Goal: Task Accomplishment & Management: Manage account settings

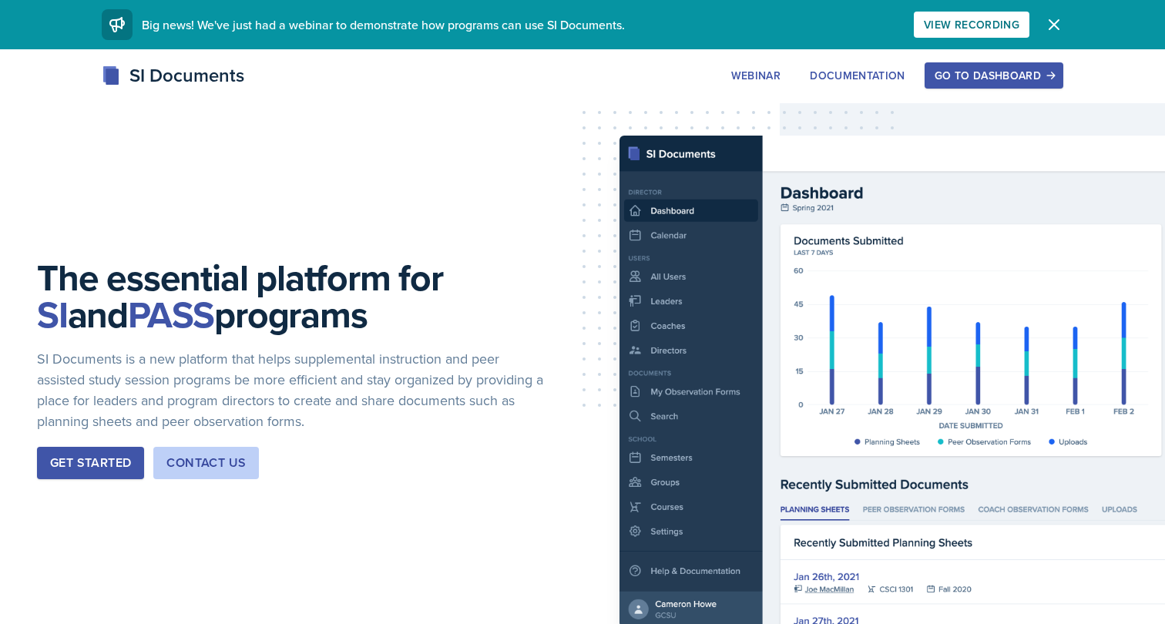
click at [956, 72] on div "Go to Dashboard" at bounding box center [993, 75] width 119 height 12
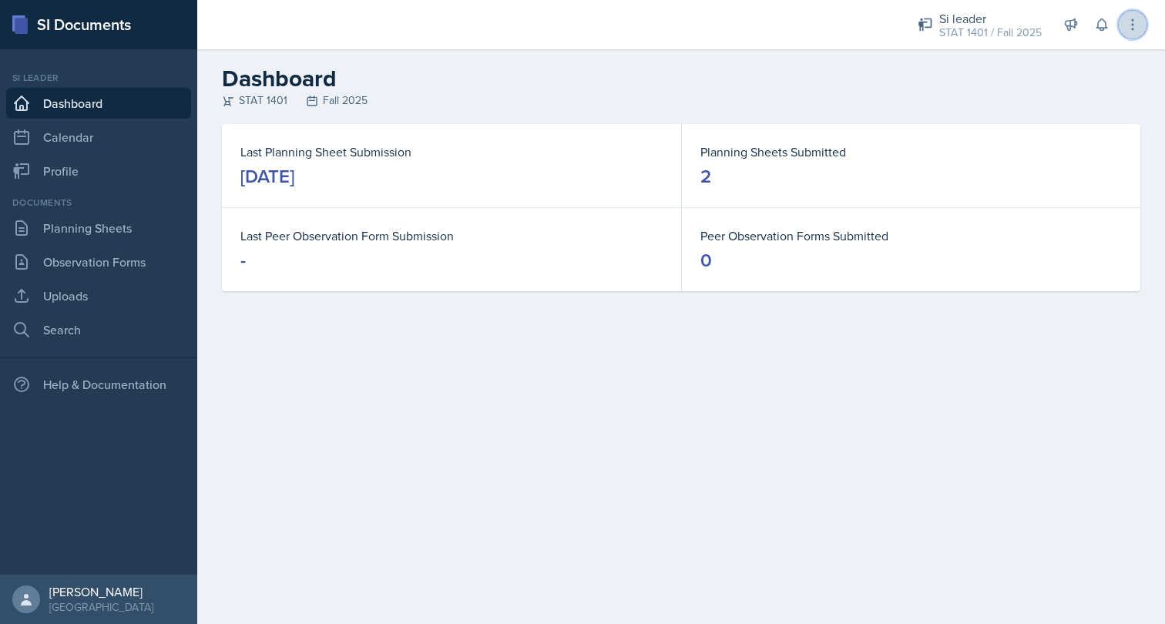
click at [1134, 12] on button at bounding box center [1132, 25] width 28 height 28
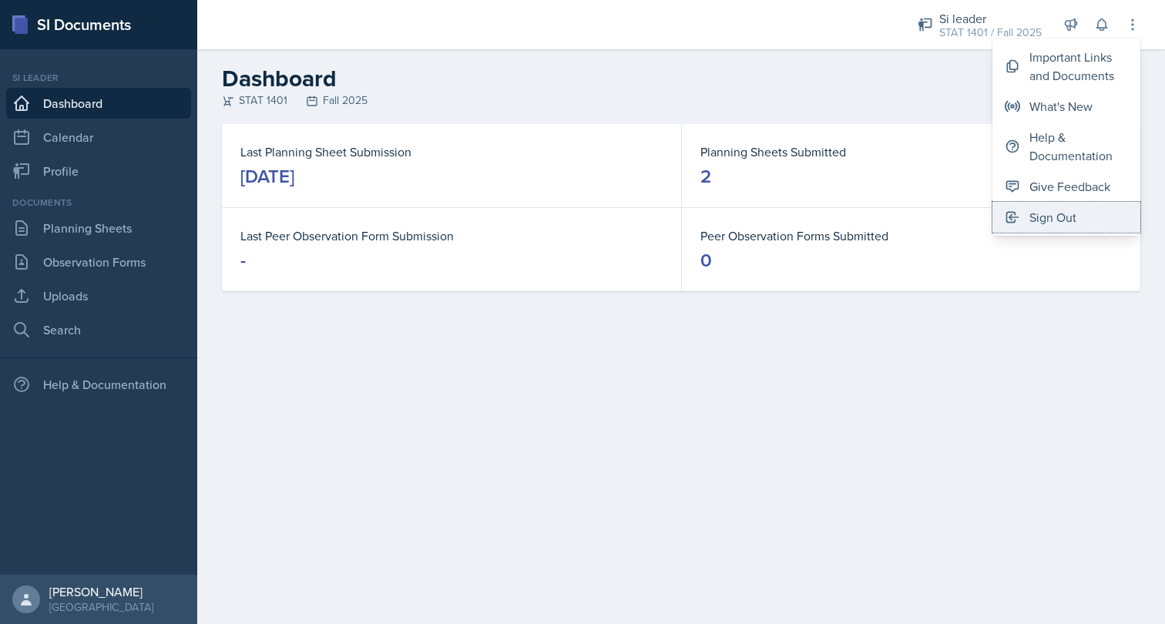
click at [1074, 211] on div "Sign Out" at bounding box center [1052, 217] width 47 height 18
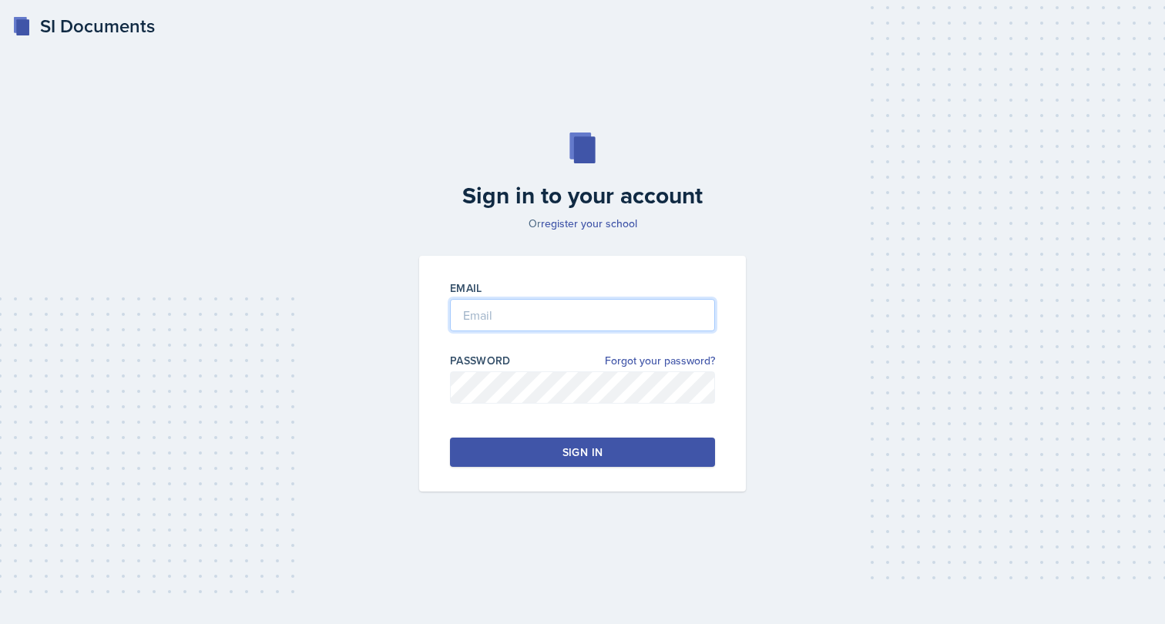
type input "[PERSON_NAME][EMAIL_ADDRESS][PERSON_NAME][DOMAIN_NAME]"
click at [539, 444] on button "Sign in" at bounding box center [582, 451] width 265 height 29
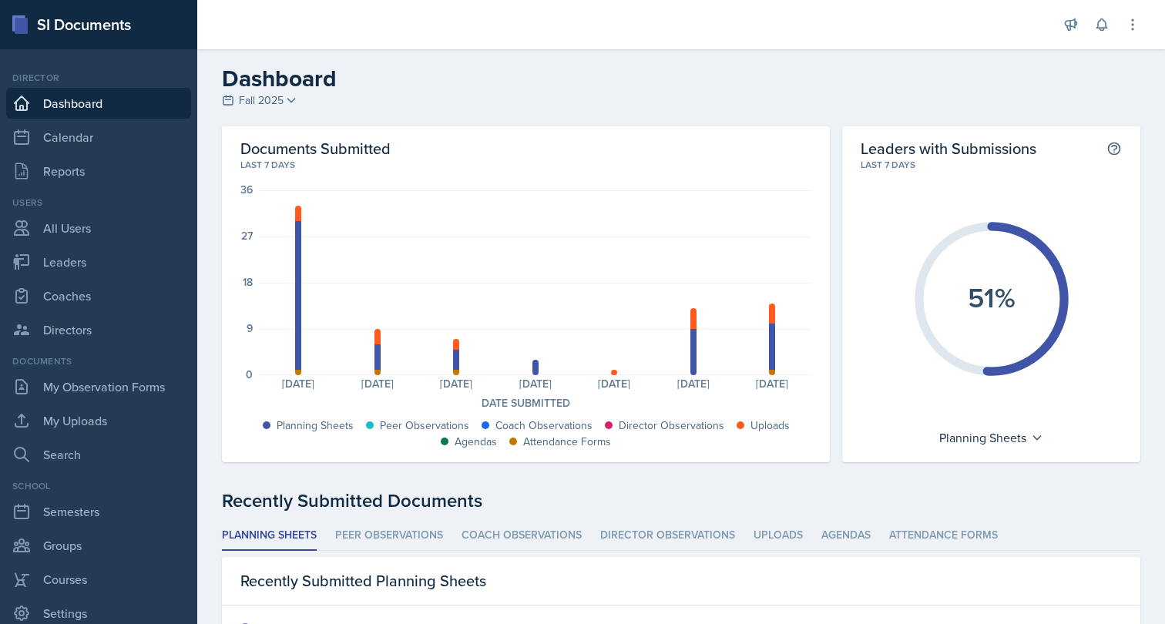
click at [615, 35] on div at bounding box center [627, 24] width 835 height 49
click at [1138, 33] on button at bounding box center [1132, 25] width 28 height 28
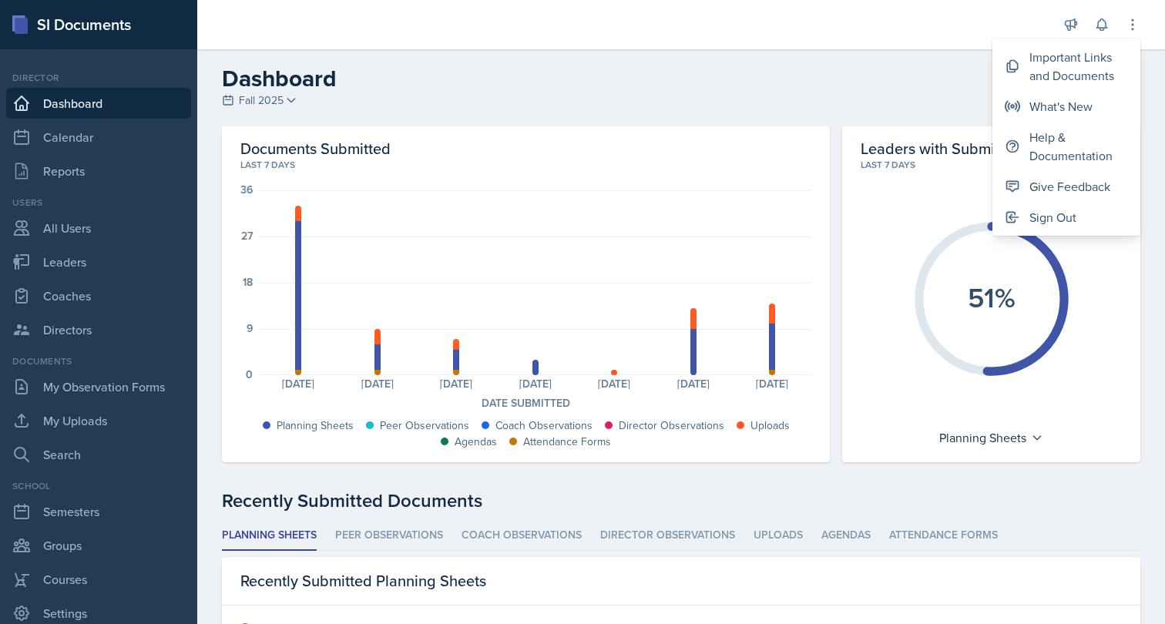
click at [529, 154] on h2 "Documents Submitted" at bounding box center [525, 148] width 571 height 19
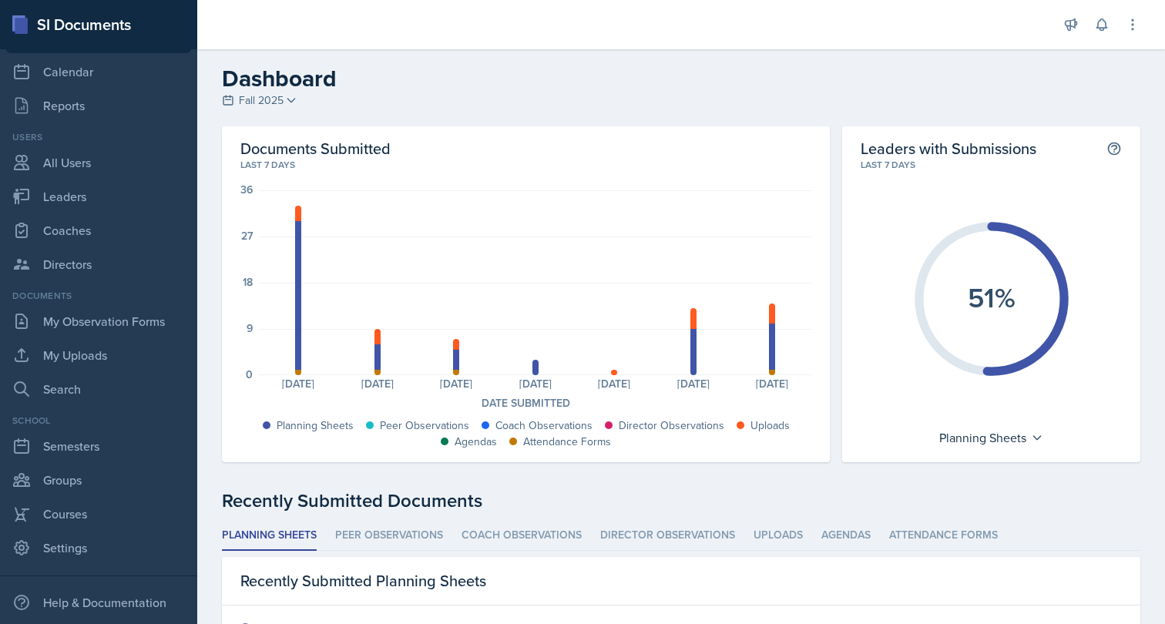
scroll to position [121, 0]
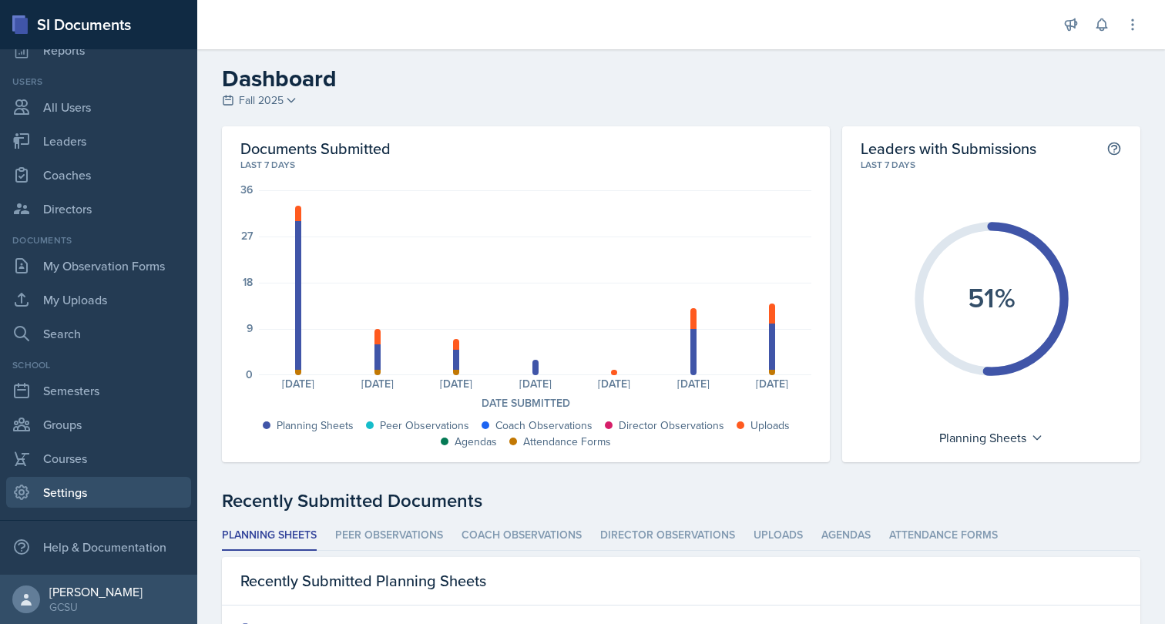
click at [69, 491] on link "Settings" at bounding box center [98, 492] width 185 height 31
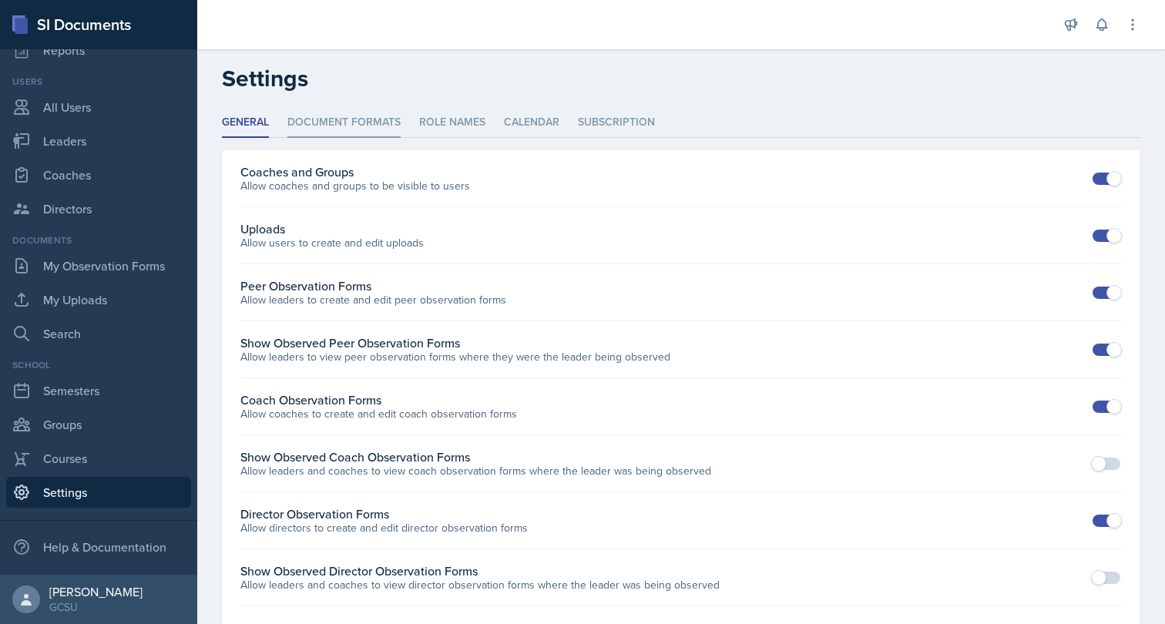
click at [332, 135] on li "Document Formats" at bounding box center [343, 123] width 113 height 30
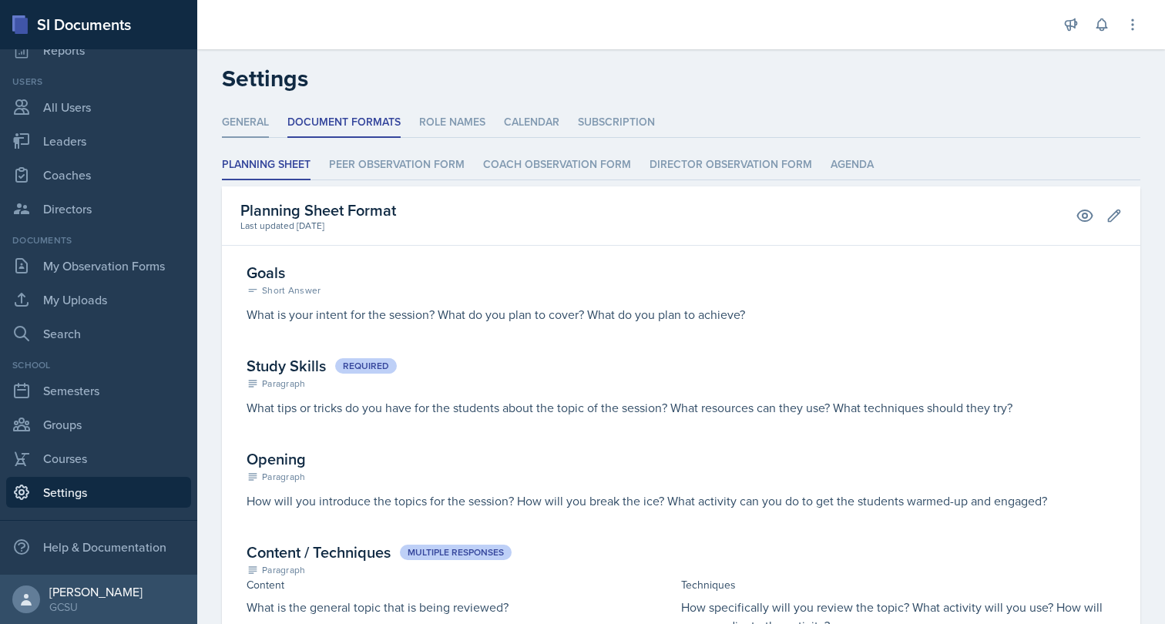
click at [258, 132] on li "General" at bounding box center [245, 123] width 47 height 30
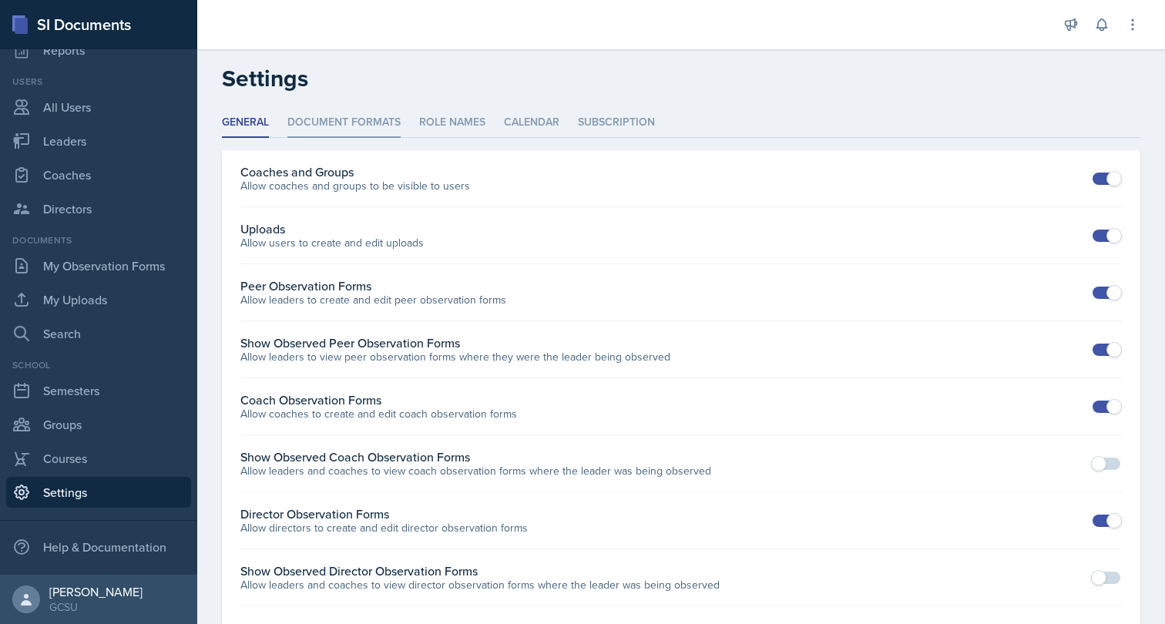
click at [306, 127] on li "Document Formats" at bounding box center [343, 123] width 113 height 30
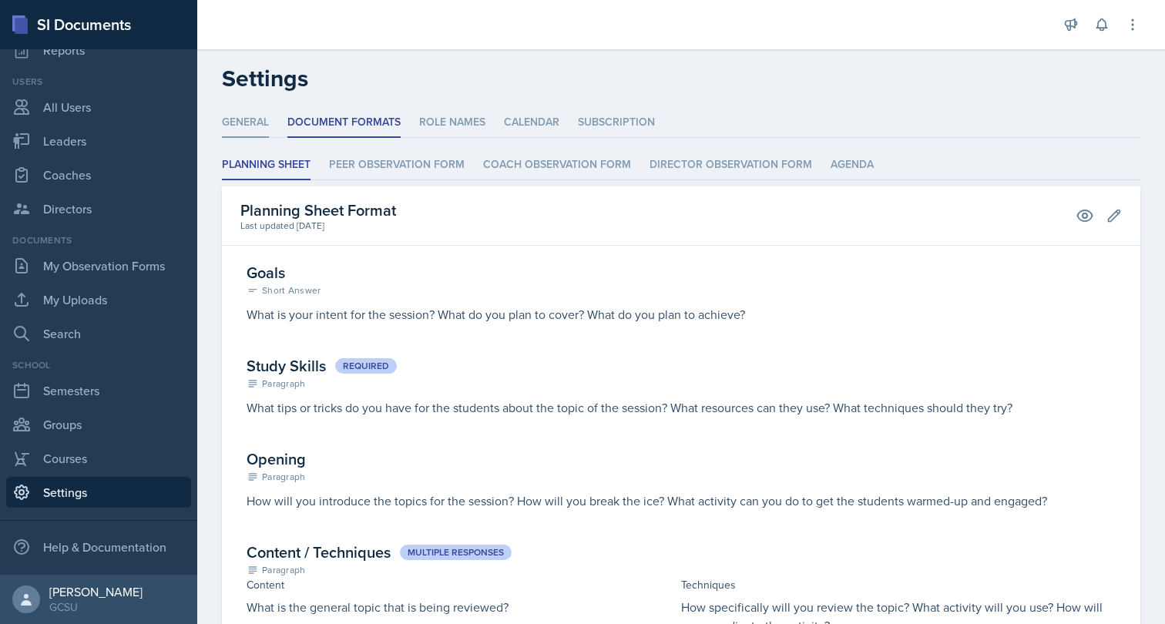
click at [253, 125] on li "General" at bounding box center [245, 123] width 47 height 30
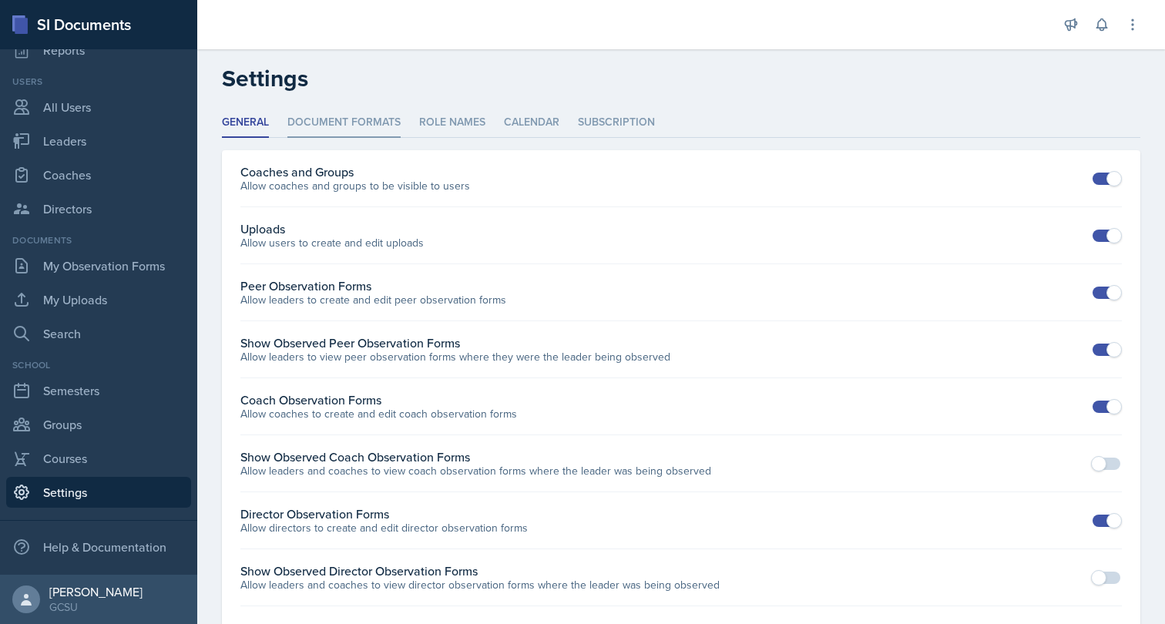
click at [335, 121] on li "Document Formats" at bounding box center [343, 123] width 113 height 30
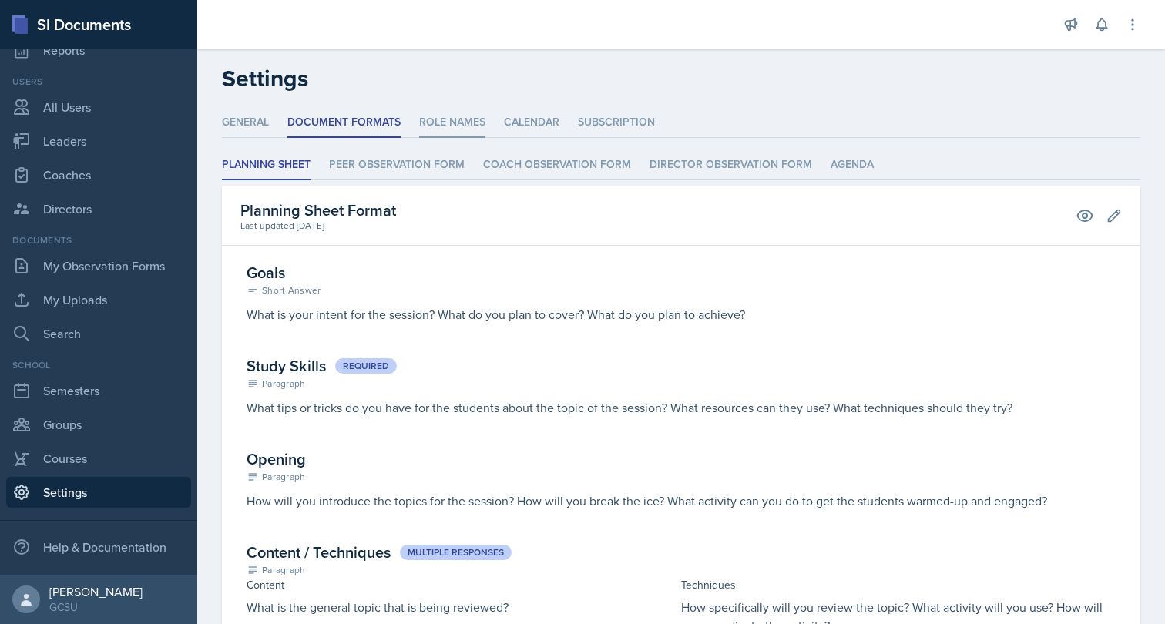
click at [484, 128] on li "Role Names" at bounding box center [452, 123] width 66 height 30
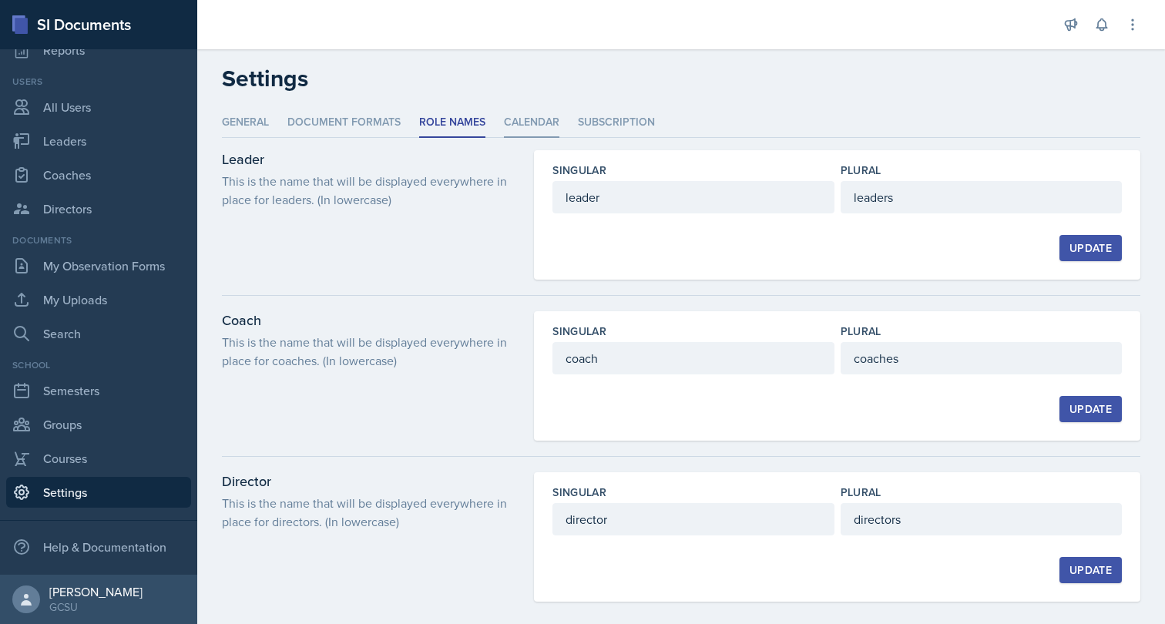
click at [533, 119] on li "Calendar" at bounding box center [531, 123] width 55 height 30
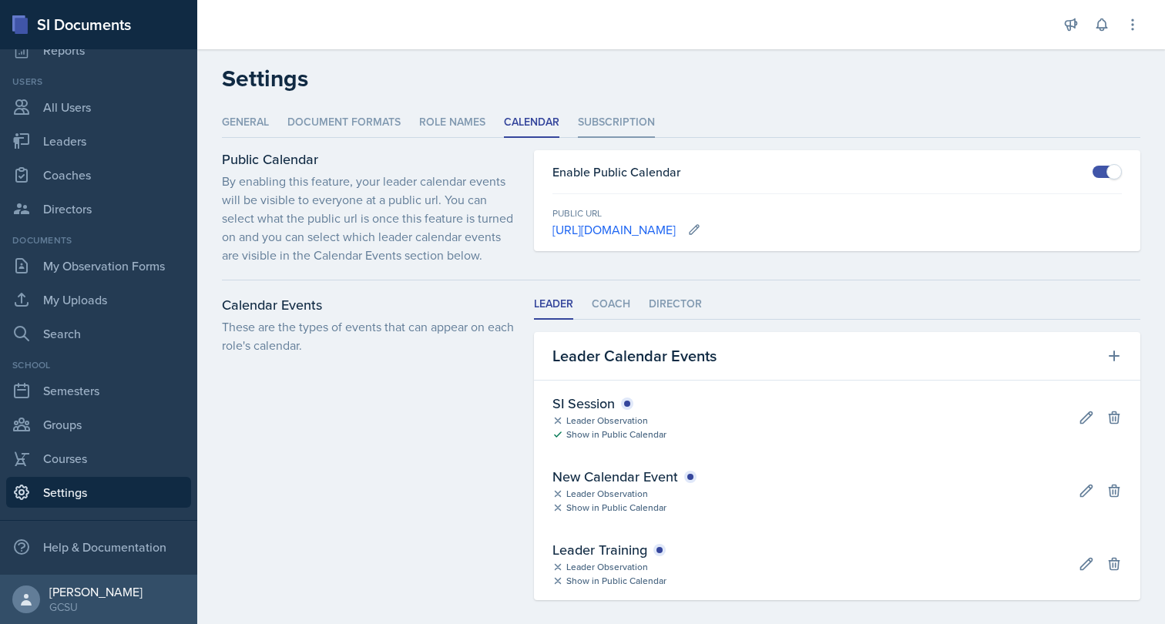
click at [628, 130] on li "Subscription" at bounding box center [616, 123] width 77 height 30
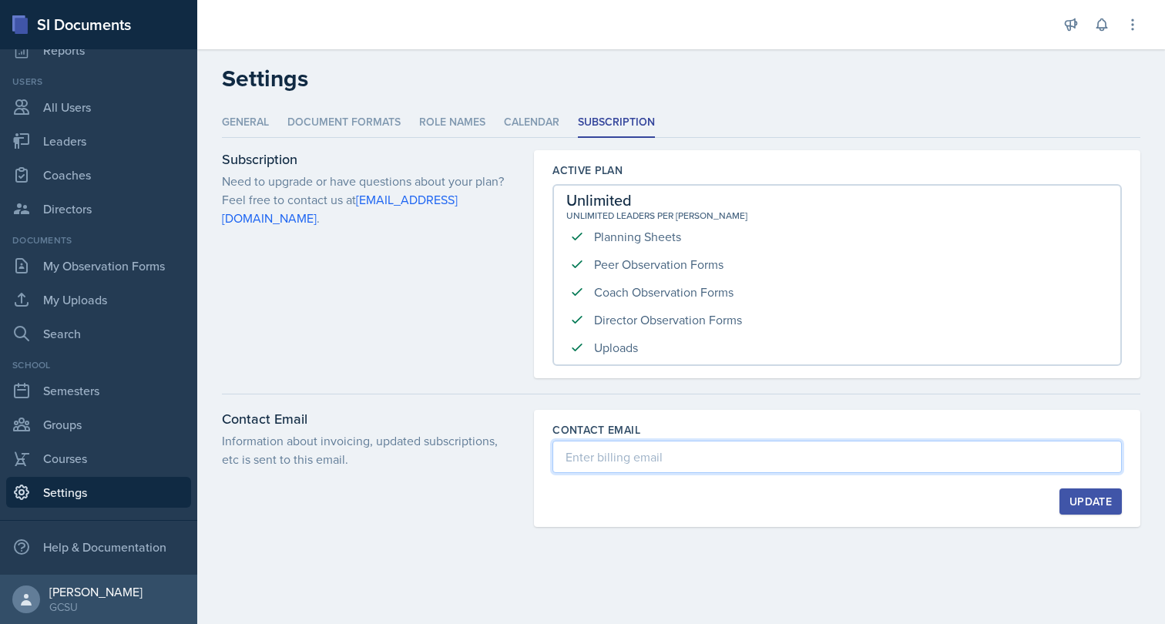
type input "[PERSON_NAME][EMAIL_ADDRESS][PERSON_NAME][DOMAIN_NAME]"
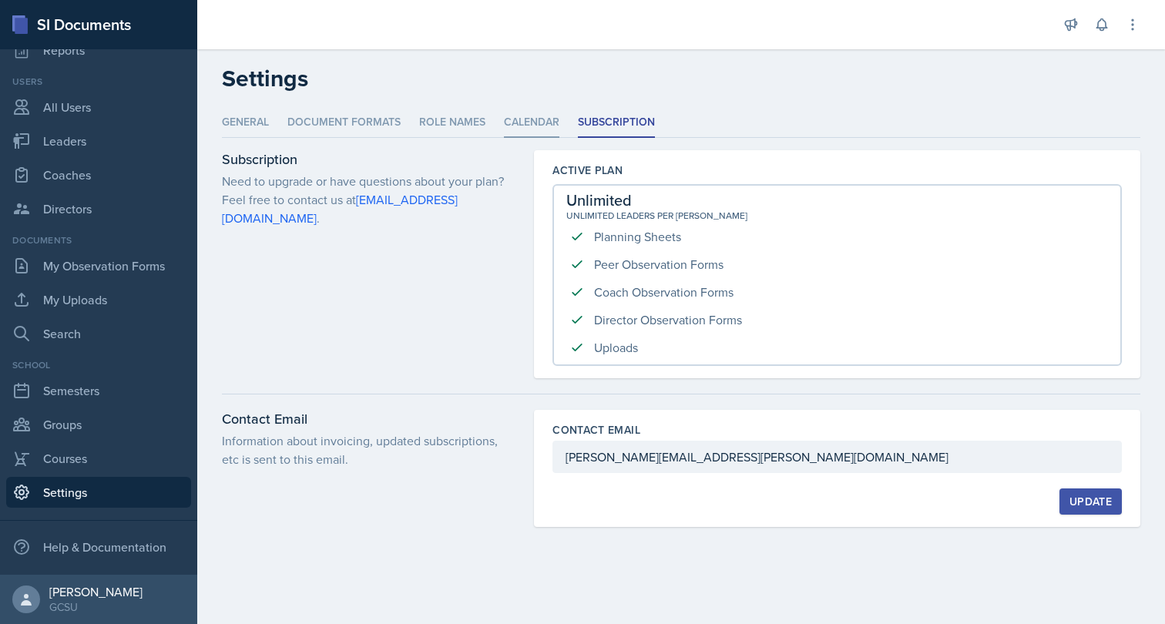
click at [511, 129] on li "Calendar" at bounding box center [531, 123] width 55 height 30
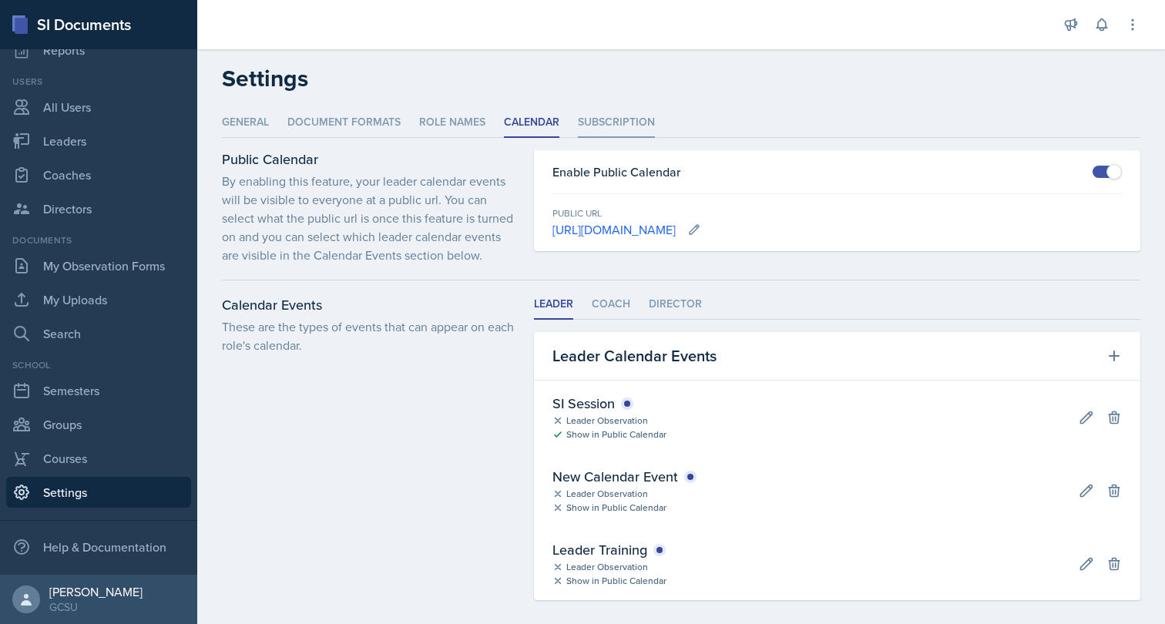
click at [637, 123] on li "Subscription" at bounding box center [616, 123] width 77 height 30
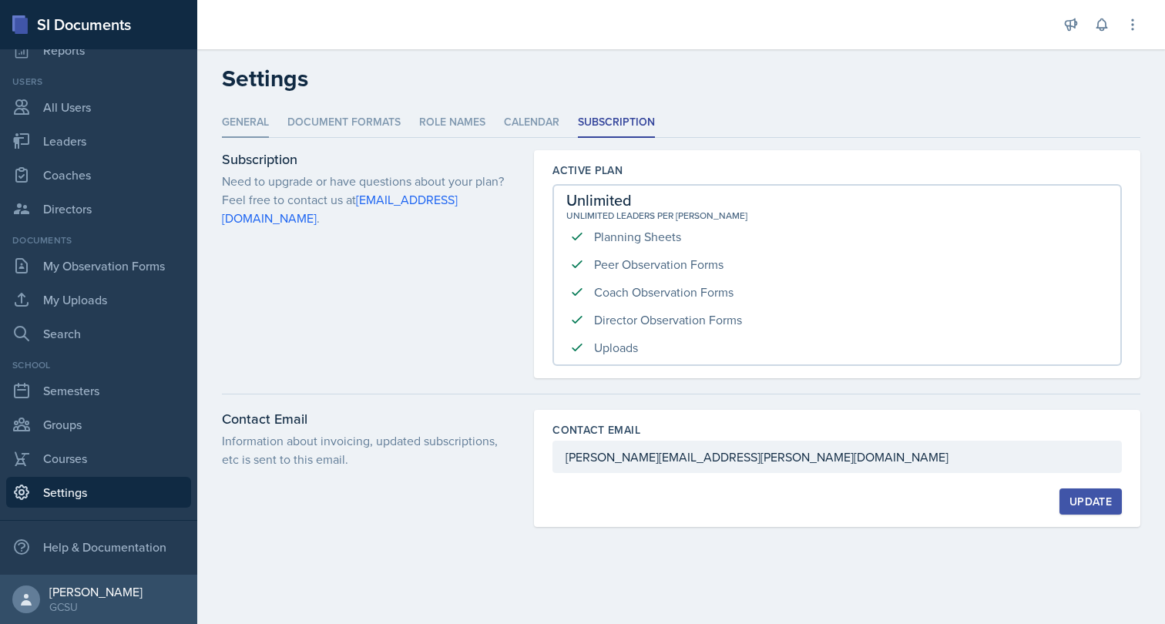
click at [259, 128] on li "General" at bounding box center [245, 123] width 47 height 30
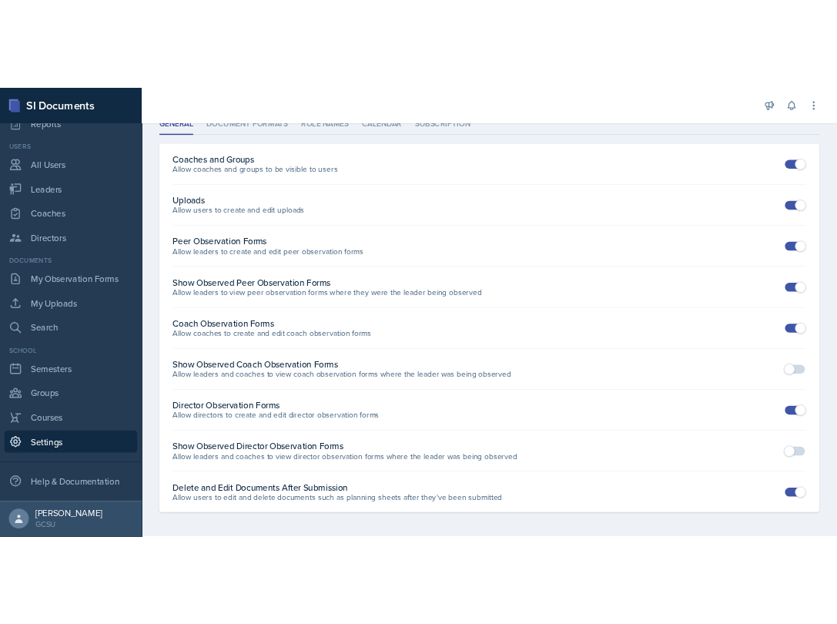
scroll to position [74, 0]
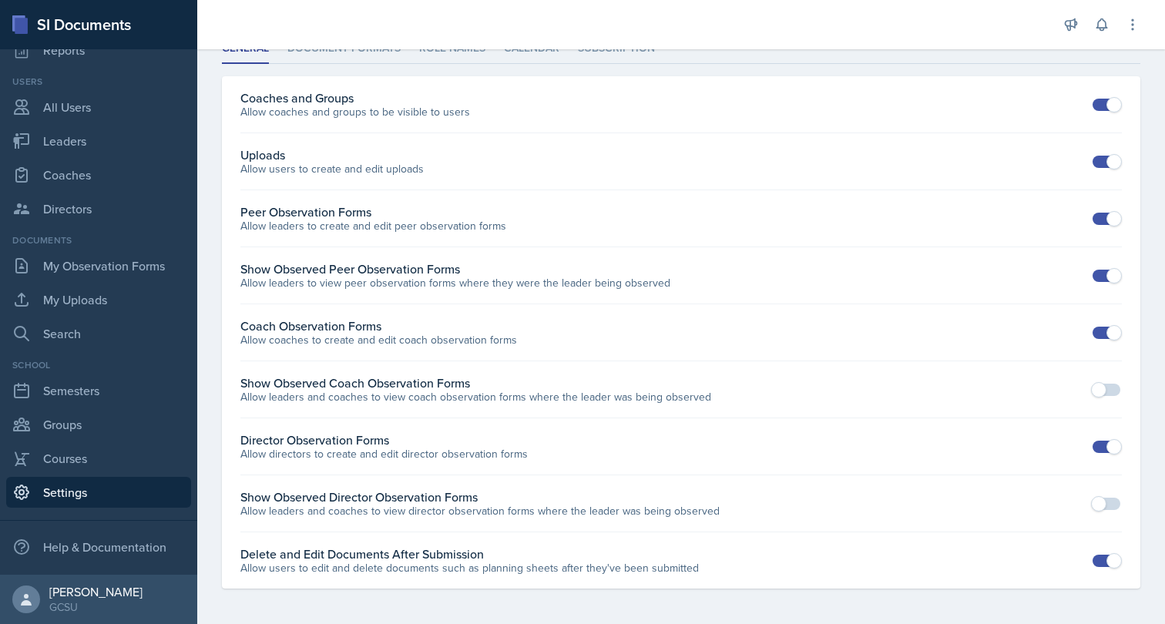
click at [331, 109] on p "Allow coaches and groups to be visible to users" at bounding box center [355, 112] width 230 height 16
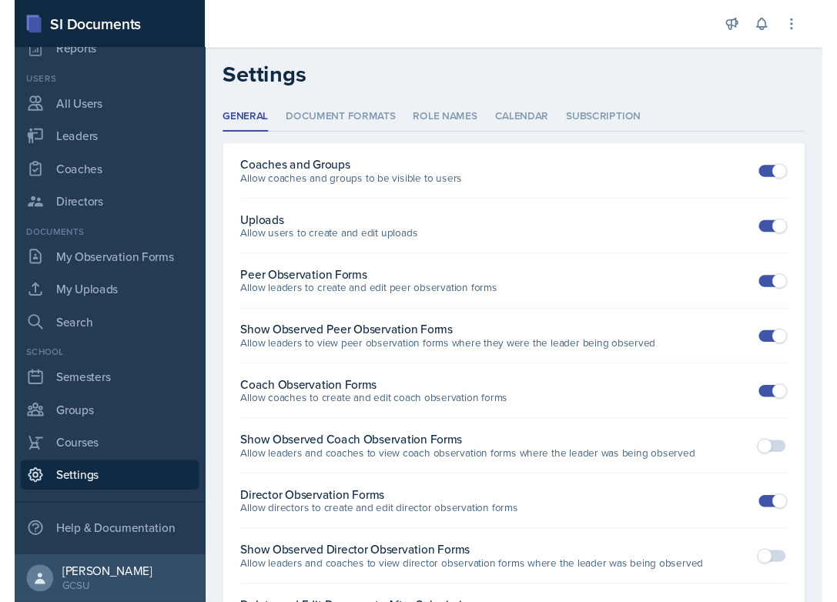
scroll to position [0, 0]
